Goal: Check status: Check status

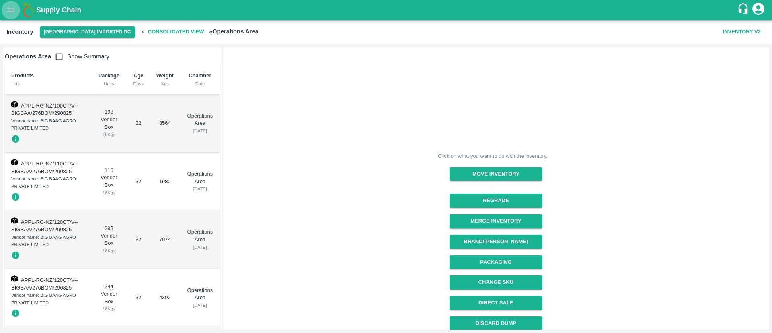
click at [14, 10] on icon "open drawer" at bounding box center [11, 10] width 7 height 4
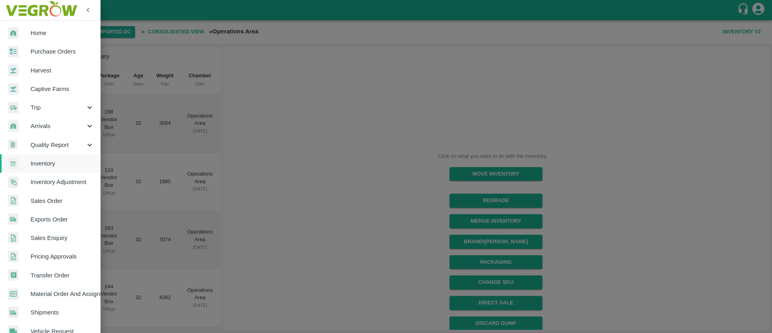
click at [301, 156] on div at bounding box center [386, 166] width 772 height 333
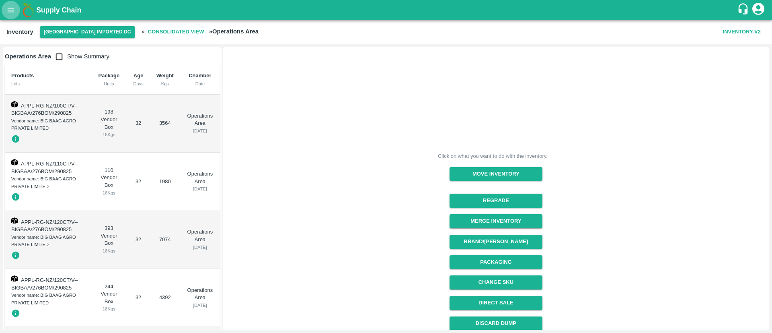
click at [11, 11] on icon "open drawer" at bounding box center [10, 10] width 9 height 9
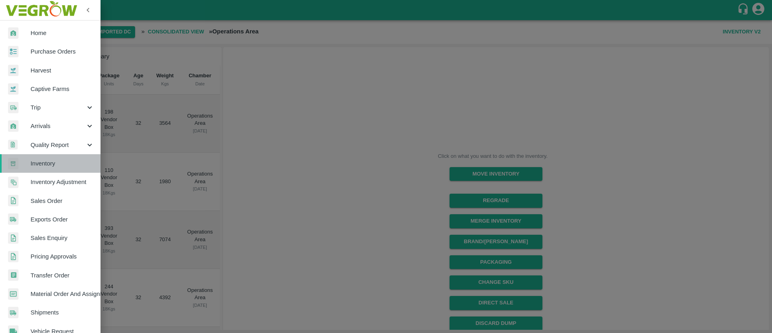
click at [51, 159] on span "Inventory" at bounding box center [63, 163] width 64 height 9
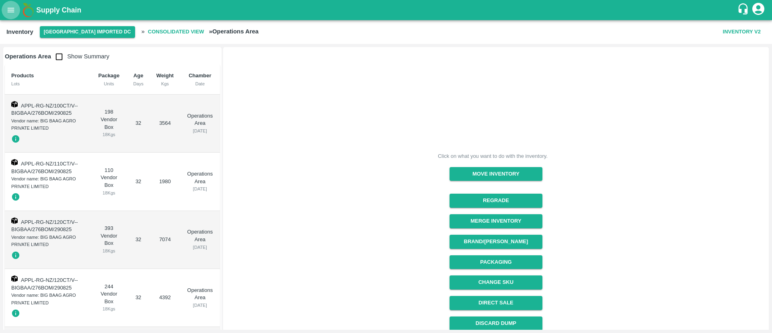
click at [14, 12] on icon "open drawer" at bounding box center [11, 10] width 7 height 4
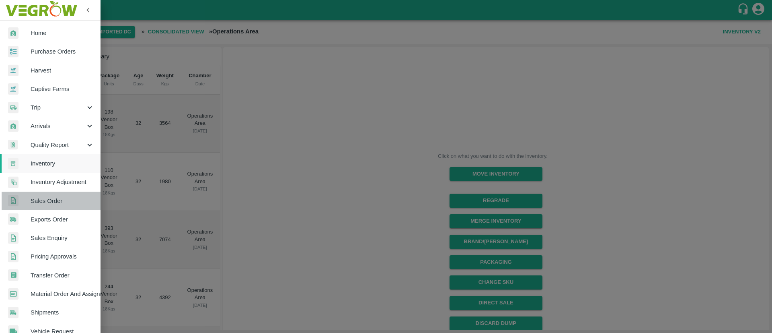
click at [51, 201] on span "Sales Order" at bounding box center [63, 200] width 64 height 9
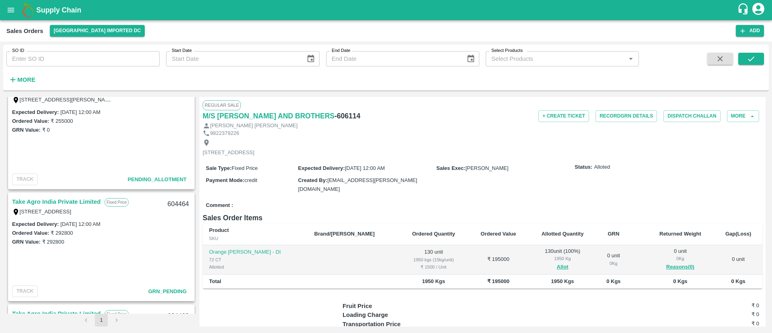
scroll to position [297, 0]
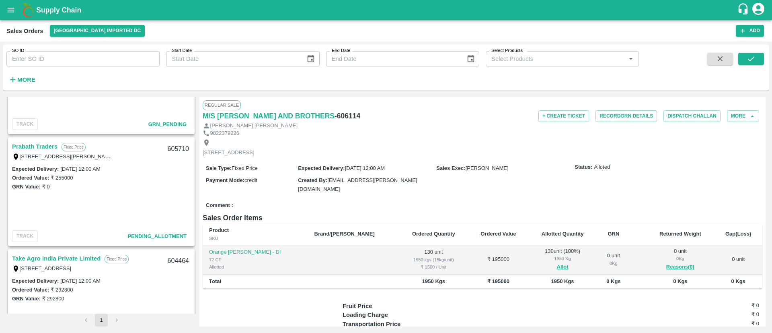
click at [42, 145] on link "Prabath Traders" at bounding box center [34, 146] width 45 height 10
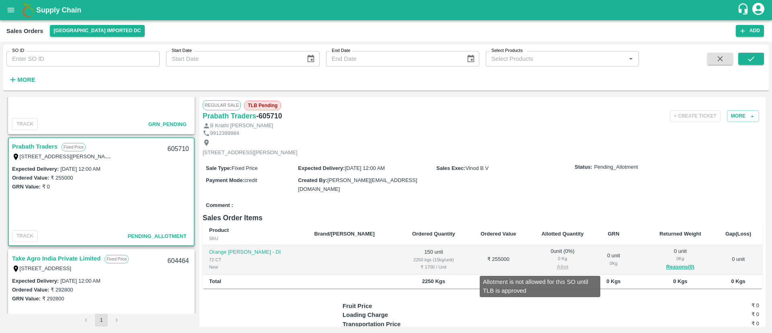
click at [540, 264] on span "Allot" at bounding box center [563, 266] width 56 height 9
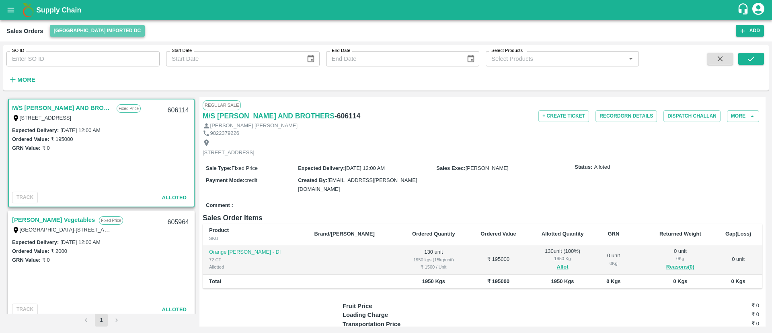
click at [99, 30] on button "[GEOGRAPHIC_DATA] Imported DC" at bounding box center [97, 31] width 95 height 12
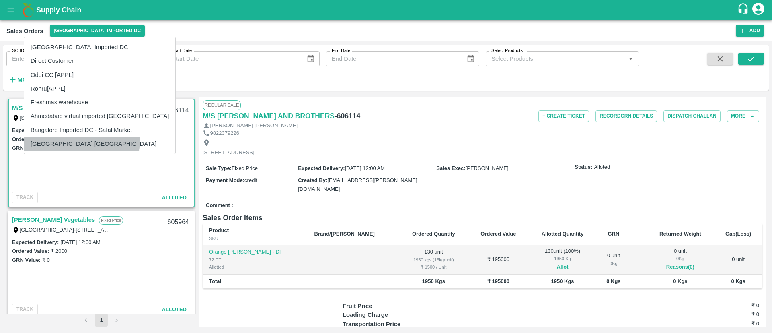
click at [70, 140] on li "[GEOGRAPHIC_DATA] [GEOGRAPHIC_DATA]" at bounding box center [99, 144] width 151 height 14
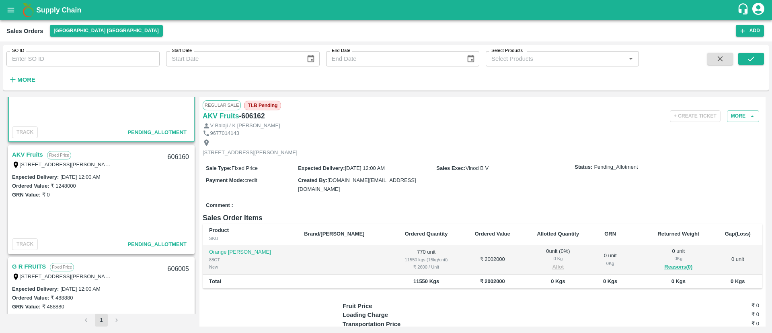
scroll to position [62, 0]
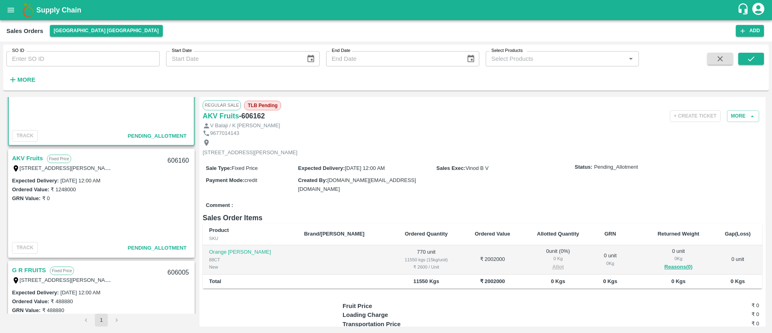
click at [25, 154] on link "AKV Fruits" at bounding box center [27, 158] width 31 height 10
